Goal: Task Accomplishment & Management: Complete application form

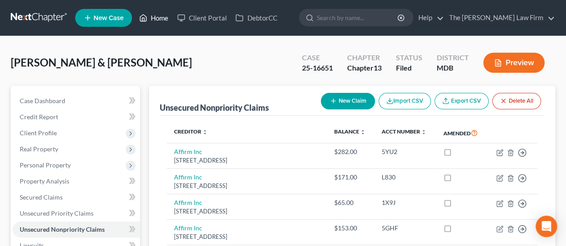
click at [157, 20] on link "Home" at bounding box center [154, 18] width 38 height 16
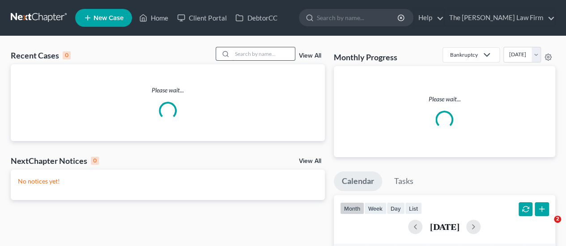
click at [241, 55] on input "search" at bounding box center [263, 53] width 63 height 13
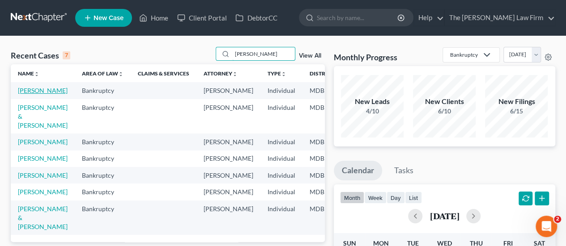
type input "[PERSON_NAME]"
click at [27, 88] on link "[PERSON_NAME]" at bounding box center [43, 91] width 50 height 8
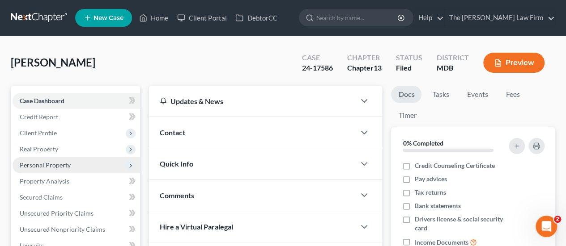
click at [44, 164] on span "Personal Property" at bounding box center [45, 165] width 51 height 8
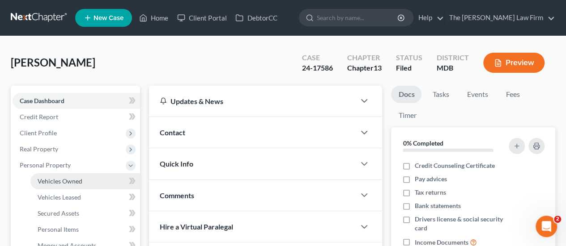
click at [49, 181] on span "Vehicles Owned" at bounding box center [60, 182] width 45 height 8
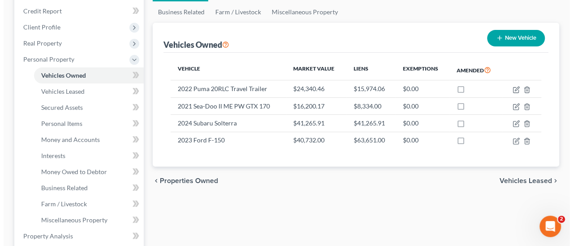
scroll to position [107, 0]
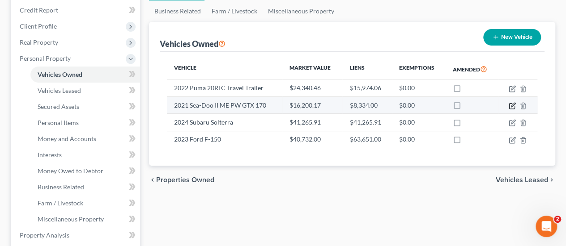
click at [510, 105] on icon "button" at bounding box center [512, 105] width 7 height 7
select select "3"
select select "5"
select select "0"
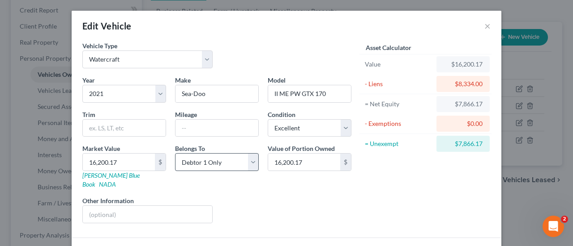
scroll to position [54, 0]
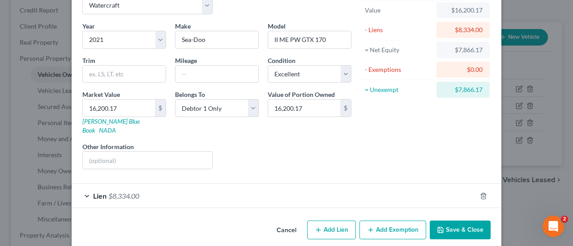
click at [115, 192] on span "$8,334.00" at bounding box center [123, 196] width 31 height 8
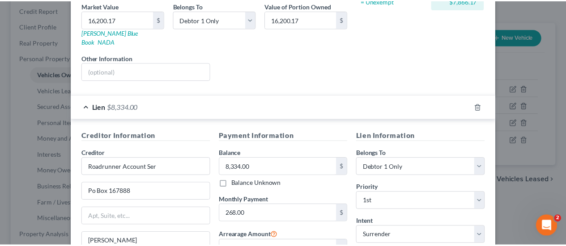
scroll to position [0, 0]
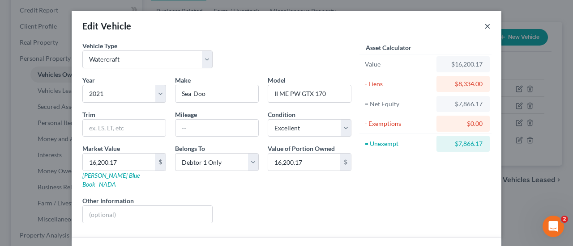
click at [484, 27] on button "×" at bounding box center [487, 26] width 6 height 11
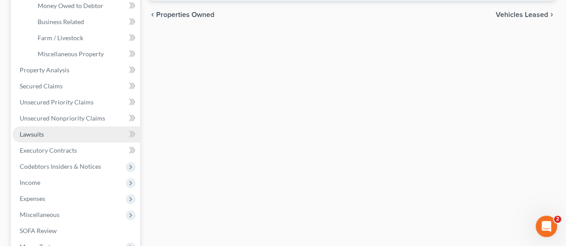
scroll to position [273, 0]
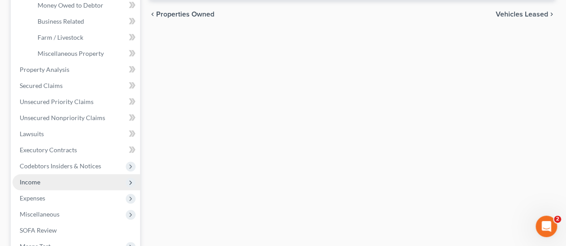
click at [36, 183] on span "Income" at bounding box center [30, 182] width 21 height 8
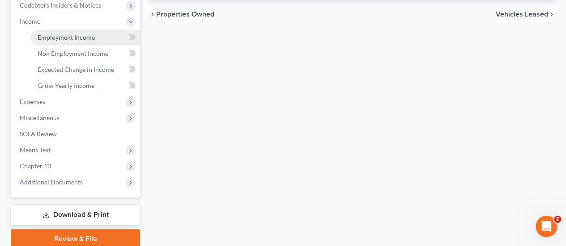
click at [66, 42] on link "Employment Income" at bounding box center [85, 38] width 110 height 16
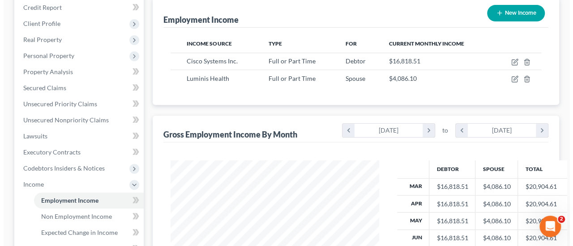
scroll to position [110, 0]
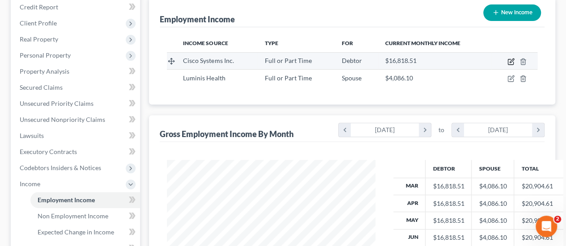
click at [509, 59] on icon "button" at bounding box center [510, 61] width 7 height 7
select select "0"
select select "4"
select select "2"
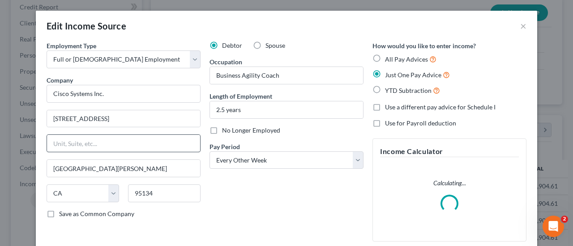
scroll to position [90, 0]
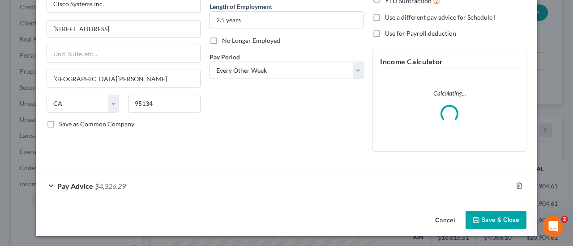
click at [89, 186] on div "Pay Advice $4,326.29" at bounding box center [274, 186] width 476 height 24
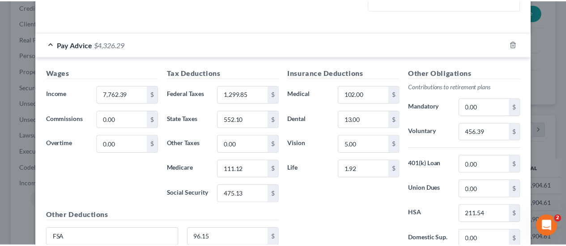
scroll to position [0, 0]
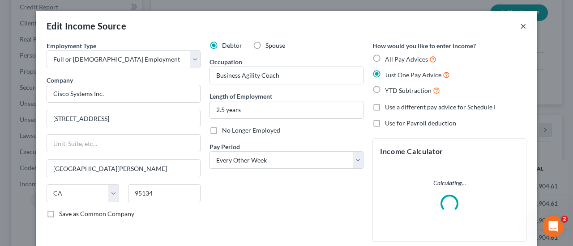
click at [520, 27] on button "×" at bounding box center [523, 26] width 6 height 11
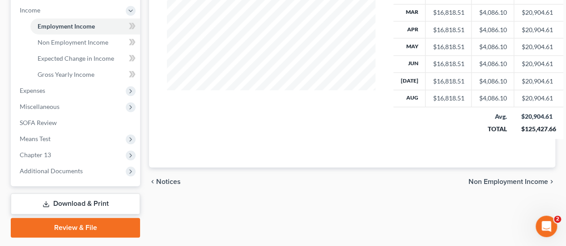
scroll to position [290, 0]
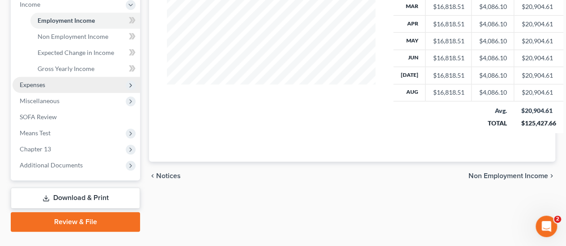
click at [39, 86] on span "Expenses" at bounding box center [32, 85] width 25 height 8
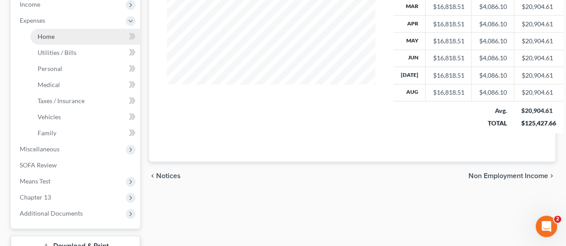
click at [52, 38] on span "Home" at bounding box center [46, 37] width 17 height 8
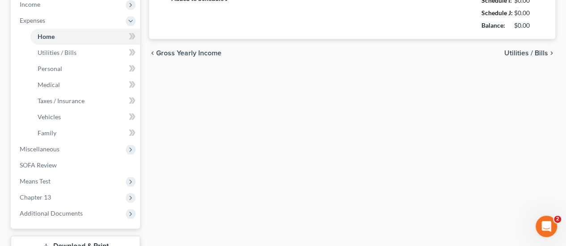
type input "1,789.20"
type input "376.00"
radio input "true"
type input "0.00"
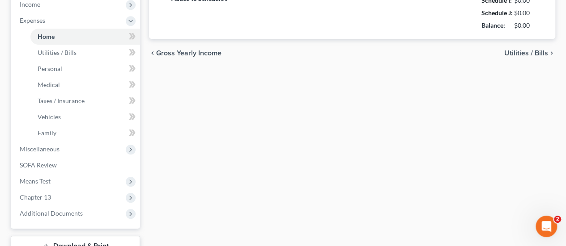
type input "400.00"
type input "0.00"
type input "400.00"
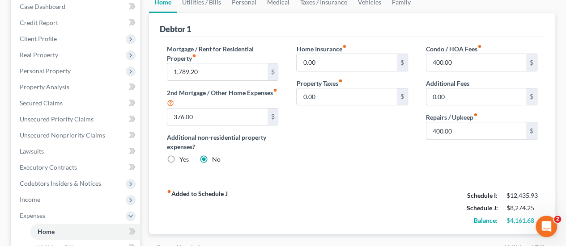
scroll to position [95, 0]
click at [53, 135] on span "Unsecured Nonpriority Claims" at bounding box center [62, 135] width 85 height 8
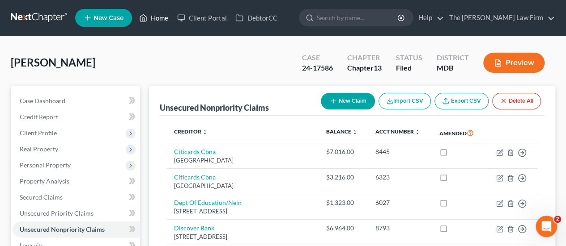
click at [161, 18] on link "Home" at bounding box center [154, 18] width 38 height 16
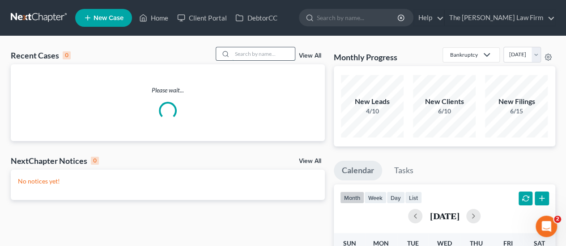
click at [264, 51] on input "search" at bounding box center [263, 53] width 63 height 13
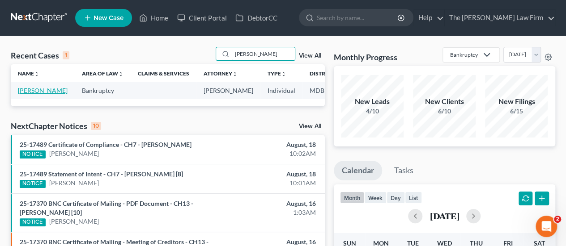
type input "[PERSON_NAME]"
click at [28, 93] on link "[PERSON_NAME]" at bounding box center [43, 91] width 50 height 8
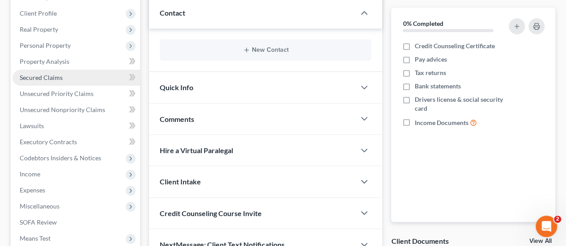
click at [54, 76] on span "Secured Claims" at bounding box center [41, 78] width 43 height 8
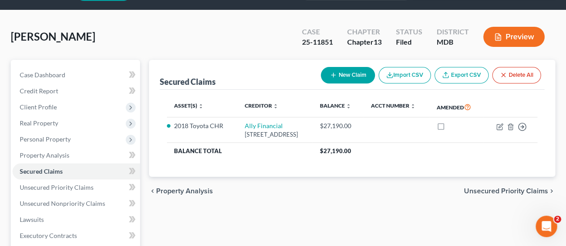
scroll to position [30, 0]
